Goal: Transaction & Acquisition: Purchase product/service

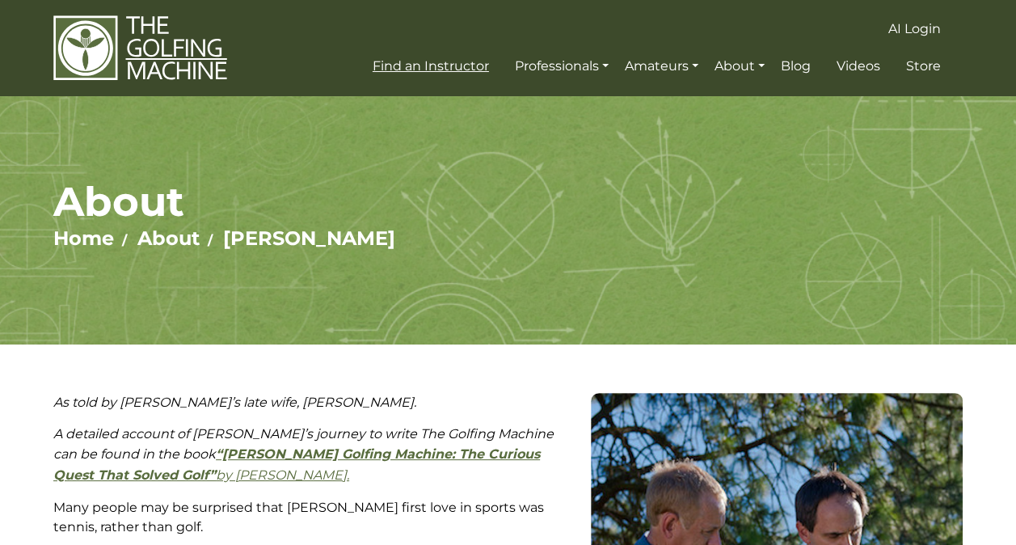
click at [468, 66] on span "Find an Instructor" at bounding box center [431, 65] width 116 height 15
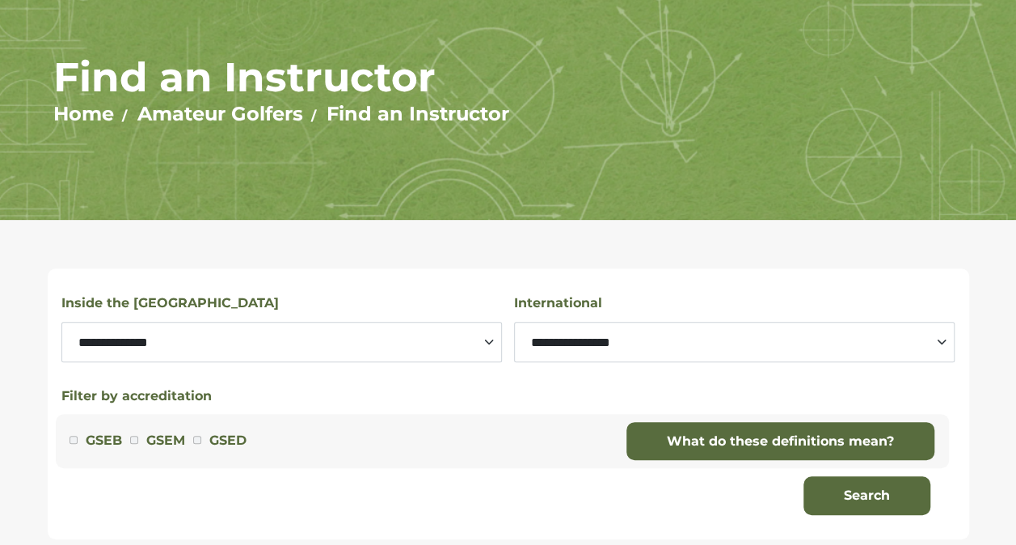
scroll to position [134, 0]
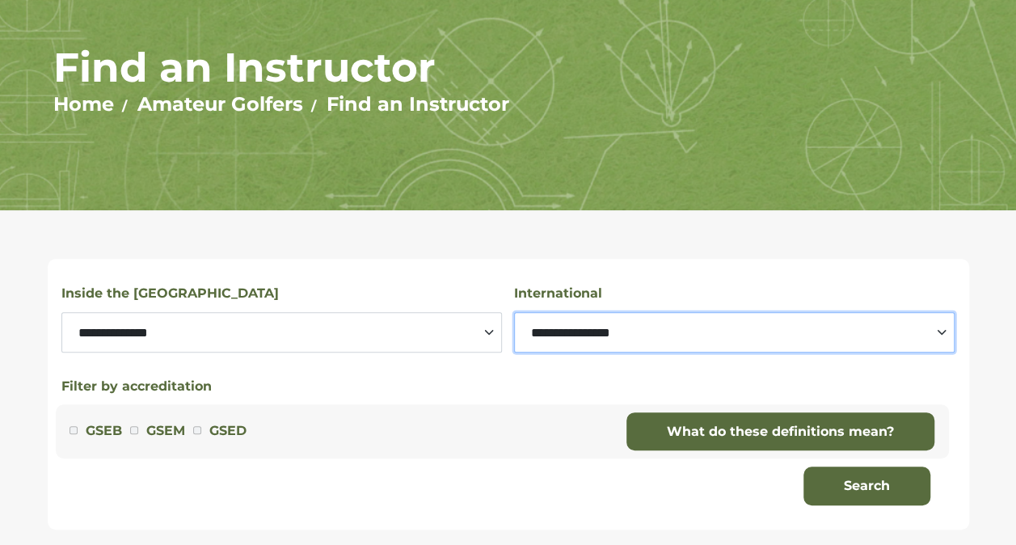
click at [567, 344] on select "**********" at bounding box center [734, 332] width 441 height 40
select select "*******"
click at [514, 312] on select "**********" at bounding box center [734, 332] width 441 height 40
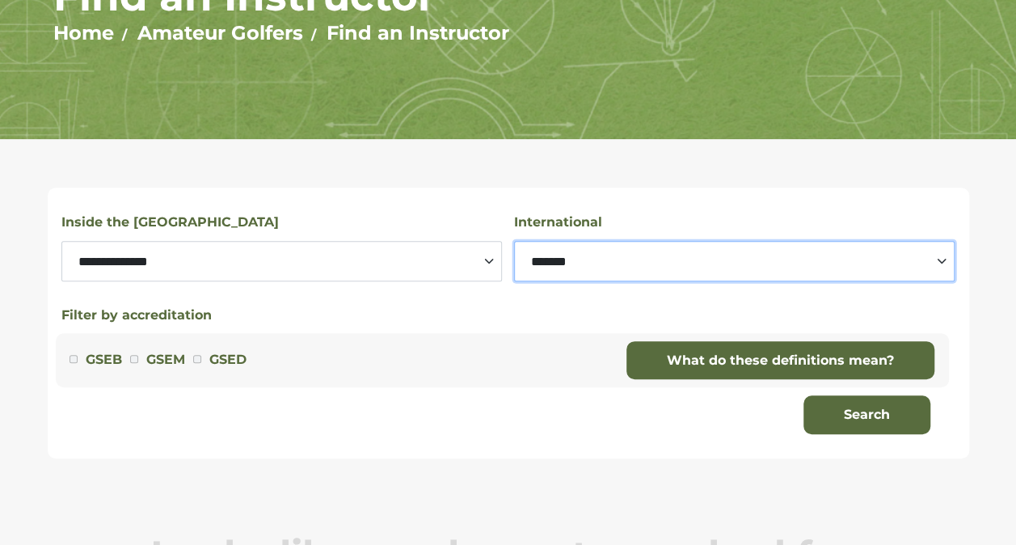
scroll to position [207, 0]
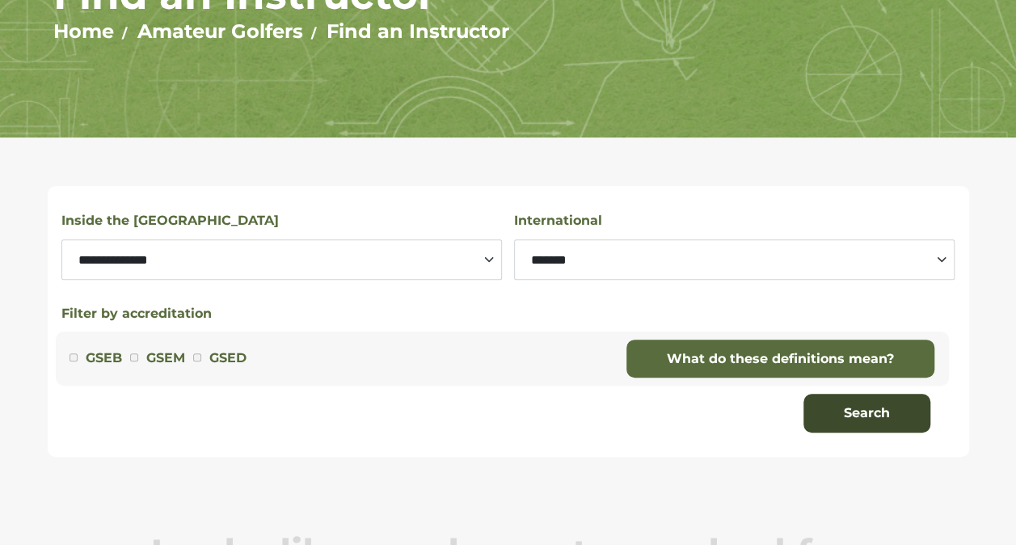
click at [836, 419] on button "Search" at bounding box center [867, 413] width 127 height 39
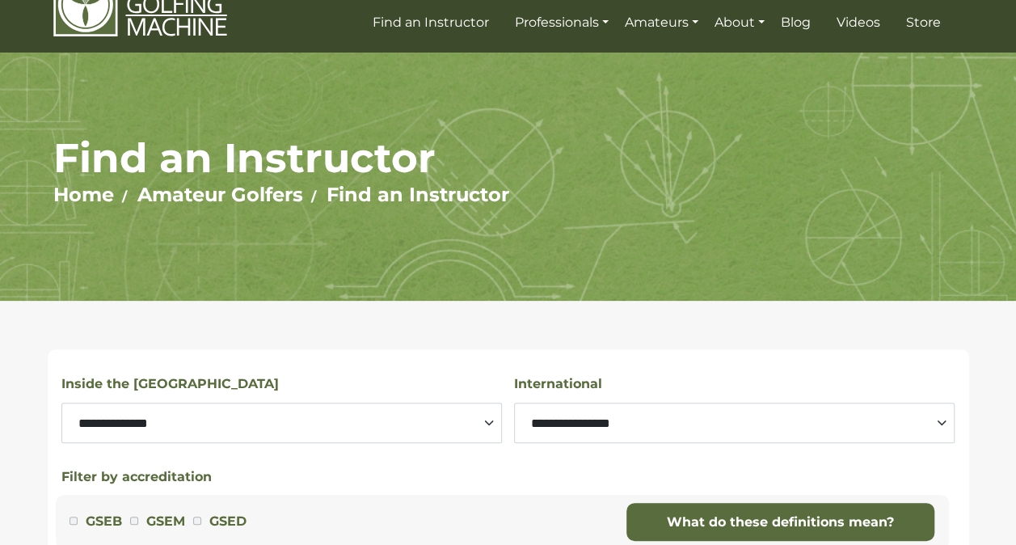
scroll to position [51, 0]
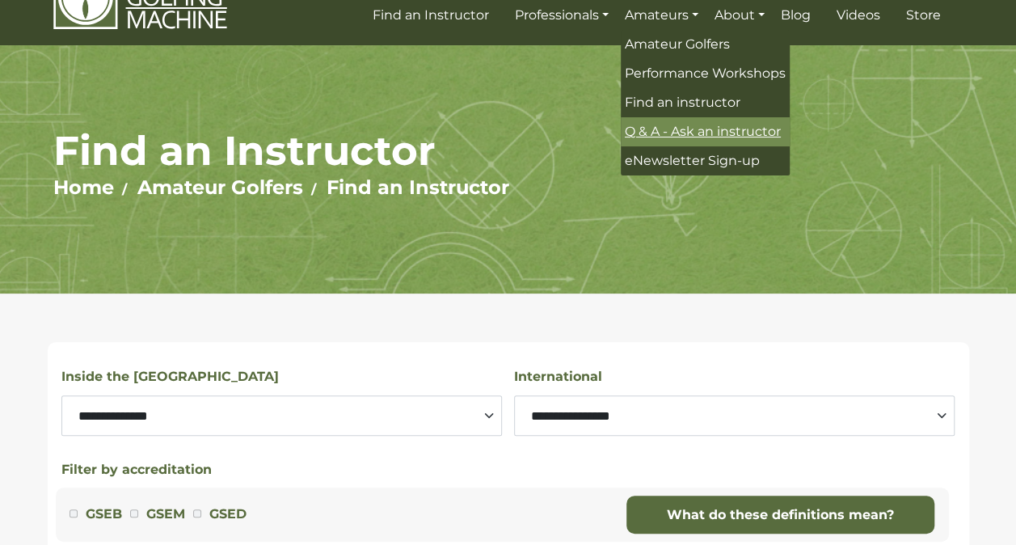
click at [711, 134] on span "Q & A - Ask an instructor" at bounding box center [703, 131] width 156 height 15
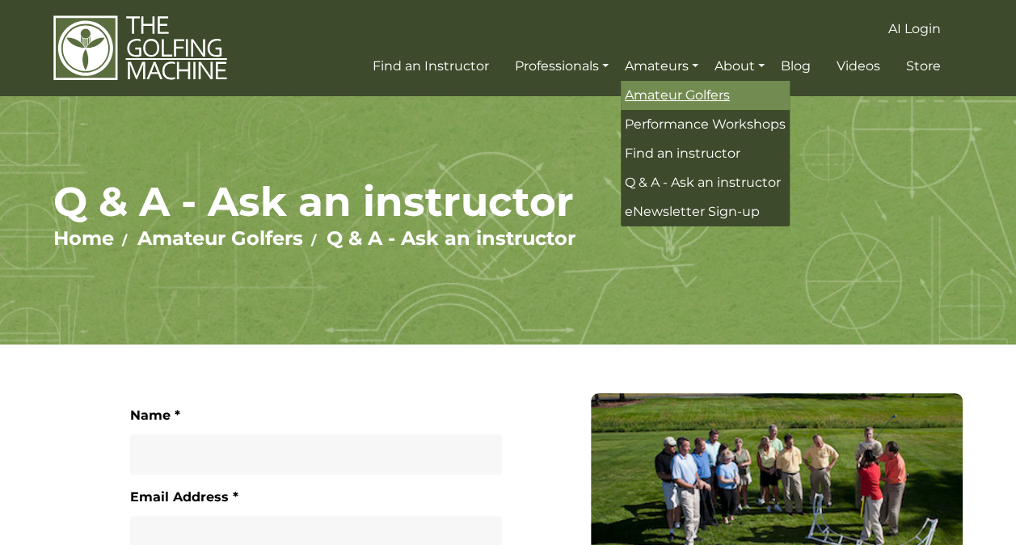
click at [689, 95] on span "Amateur Golfers" at bounding box center [677, 94] width 105 height 15
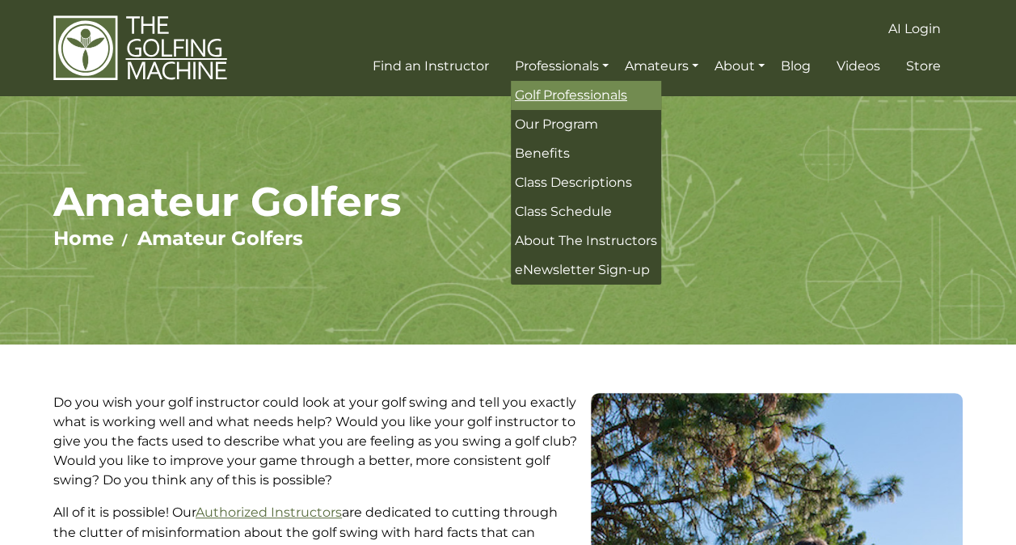
click at [601, 94] on span "Golf Professionals" at bounding box center [571, 94] width 112 height 15
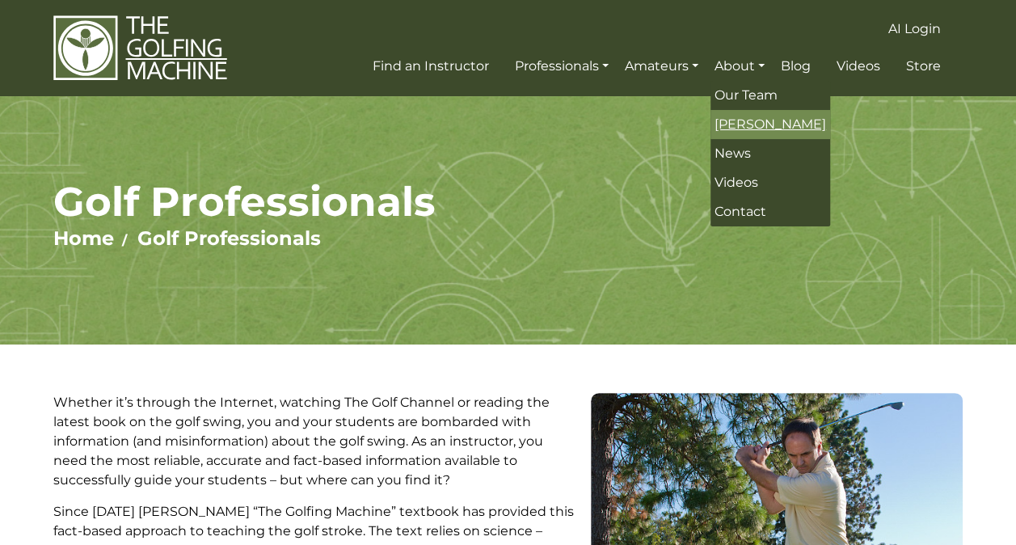
click at [756, 133] on link "[PERSON_NAME]" at bounding box center [771, 124] width 120 height 29
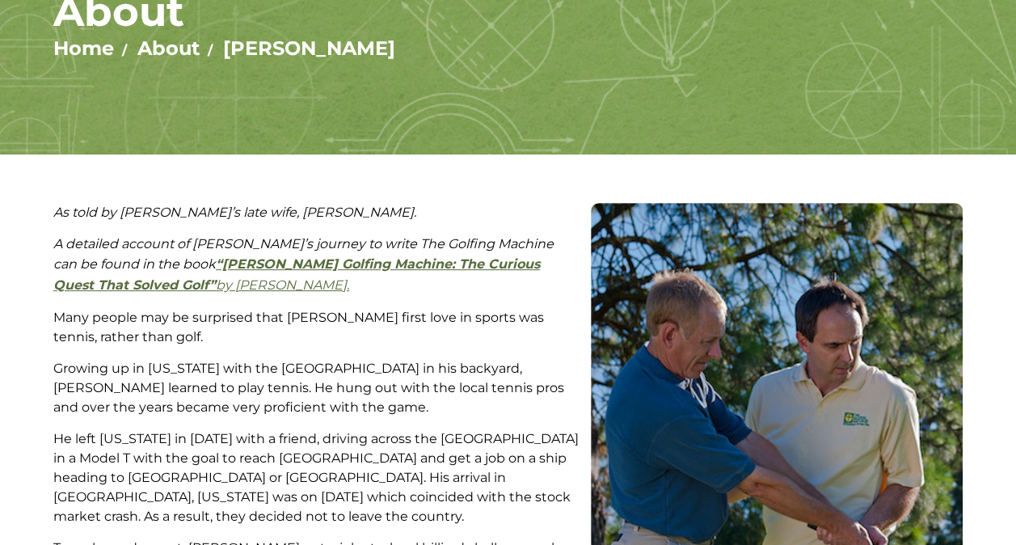
scroll to position [13, 0]
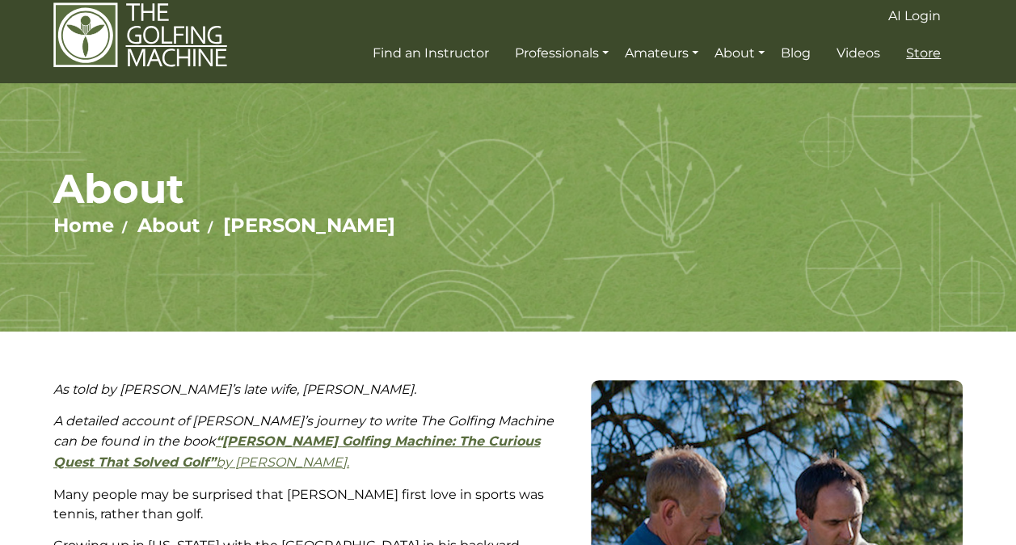
click at [913, 55] on span "Store" at bounding box center [923, 52] width 35 height 15
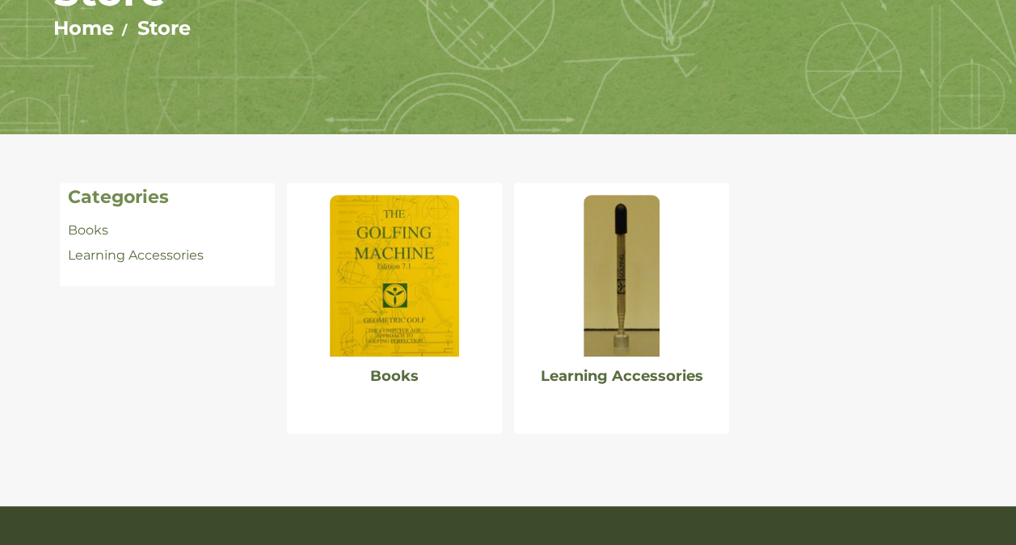
scroll to position [211, 0]
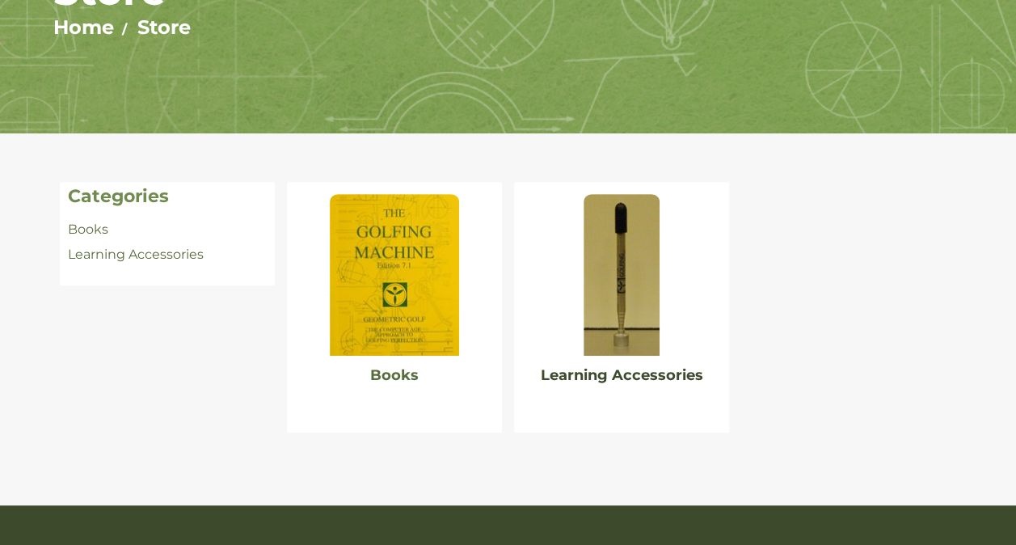
click at [575, 378] on link "Learning Accessories" at bounding box center [622, 375] width 162 height 18
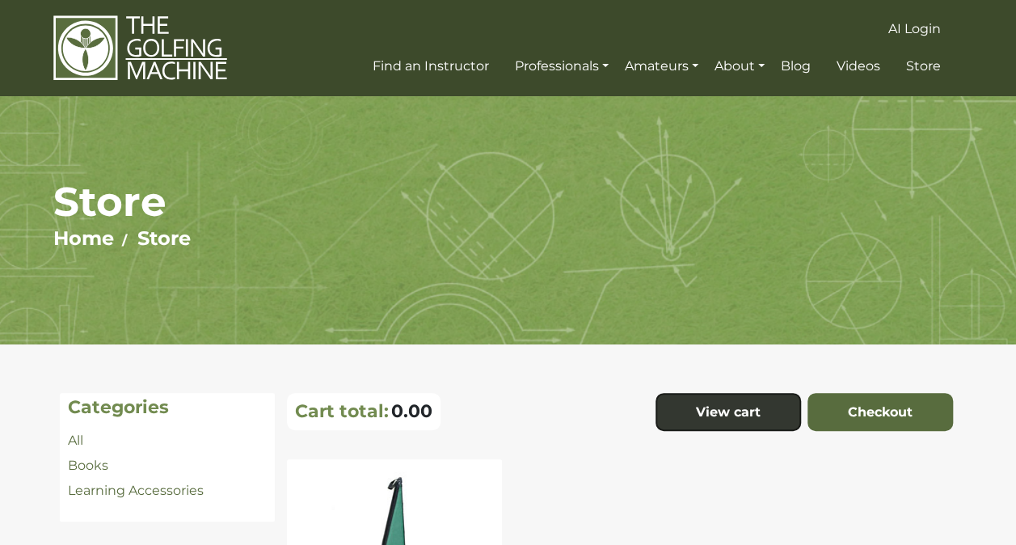
click at [511, 276] on body "AI Login Find an Instructor Professionals Golf Professionals Our Program Benefi…" at bounding box center [508, 507] width 1016 height 1014
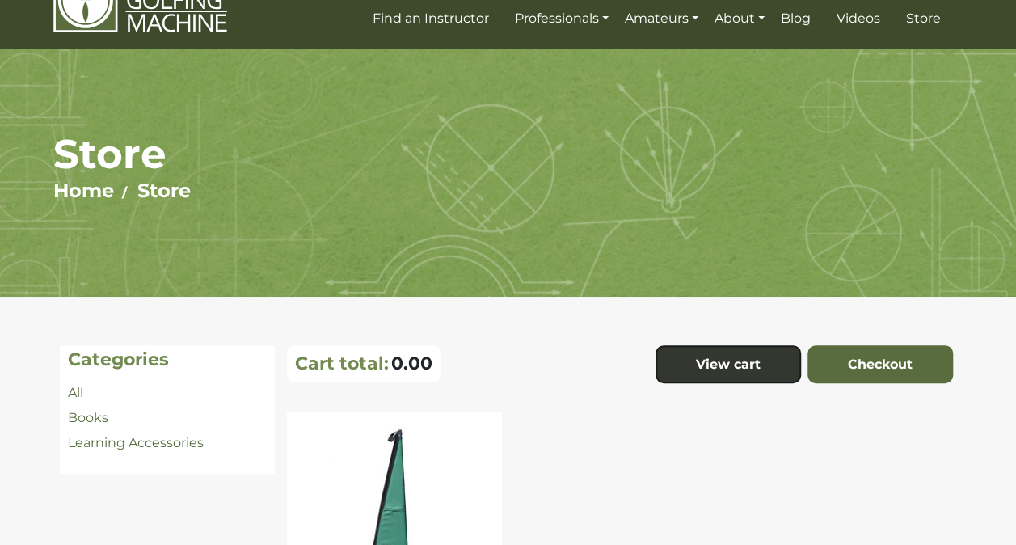
scroll to position [70, 0]
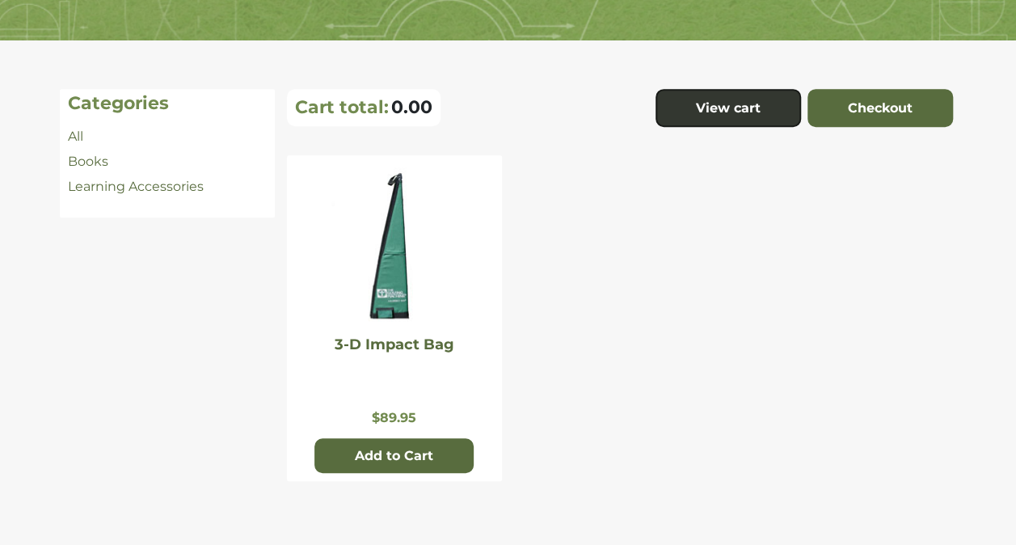
scroll to position [299, 0]
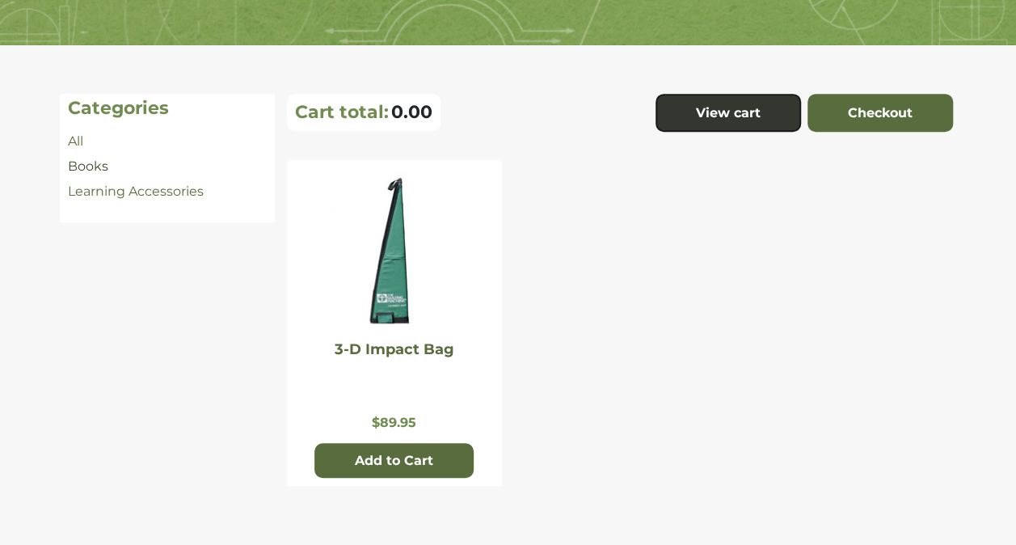
click at [97, 165] on link "Books" at bounding box center [88, 165] width 40 height 15
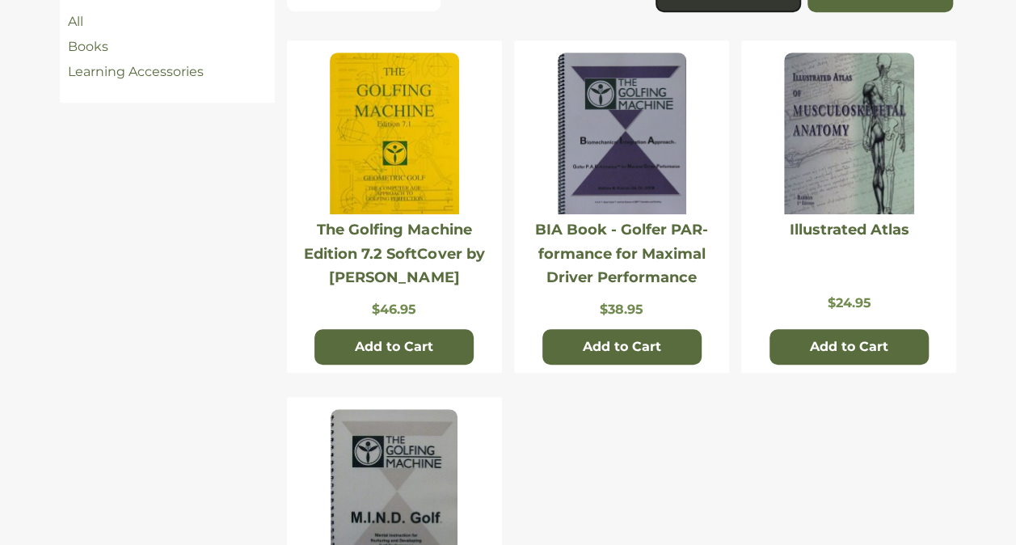
scroll to position [415, 0]
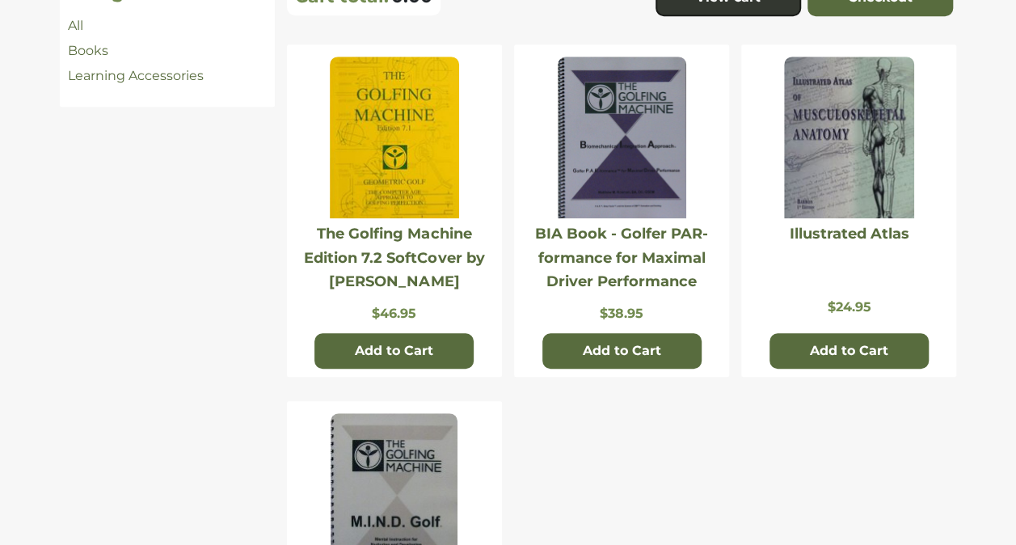
click at [384, 243] on h2 "The Golfing Machine Edition 7.2 SoftCover by [PERSON_NAME]" at bounding box center [394, 257] width 199 height 71
click at [391, 264] on link "The Golfing Machine Edition 7.2 SoftCover by [PERSON_NAME]" at bounding box center [394, 257] width 180 height 65
